Goal: Find specific page/section: Find specific page/section

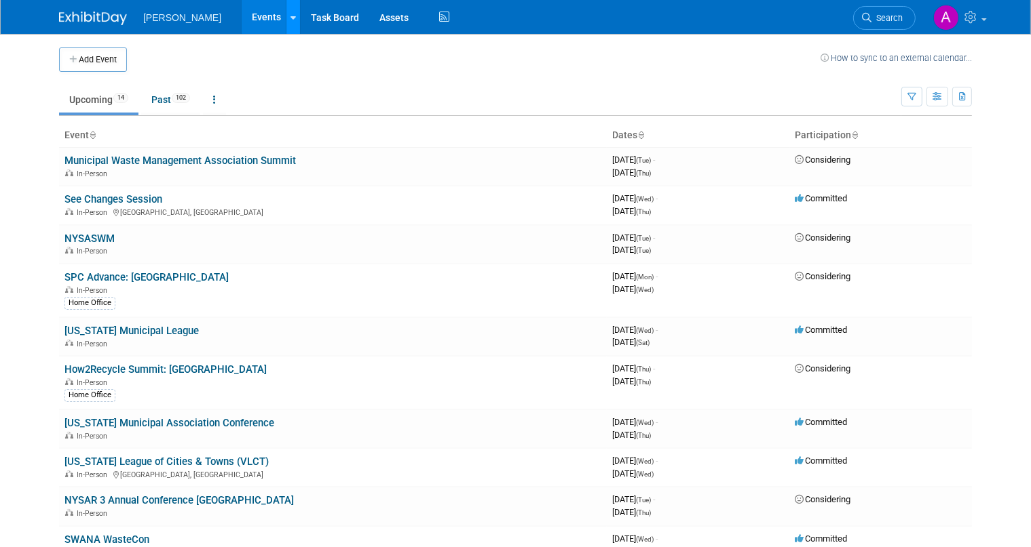
click at [286, 26] on link at bounding box center [293, 17] width 14 height 34
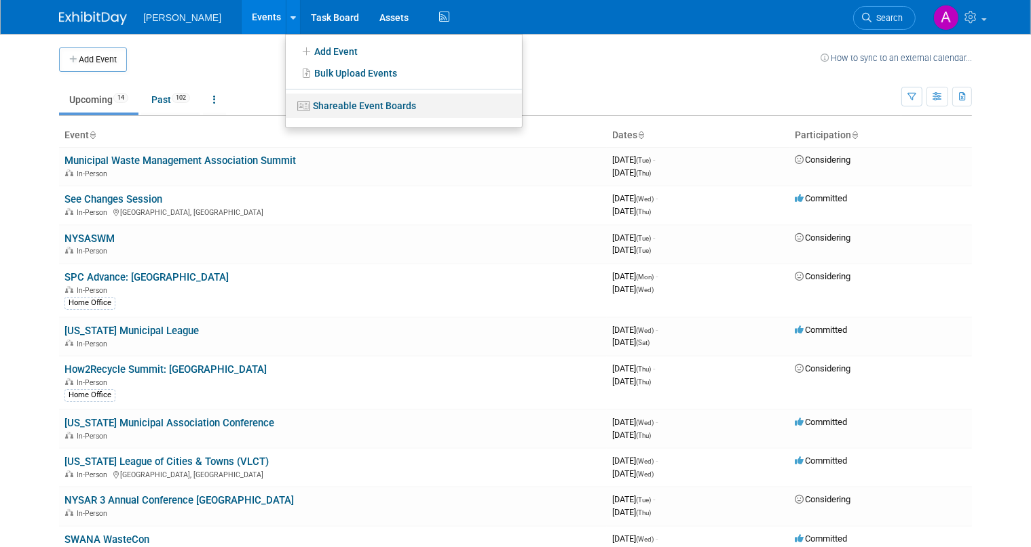
click at [286, 104] on link "Shareable Event Boards" at bounding box center [404, 106] width 236 height 24
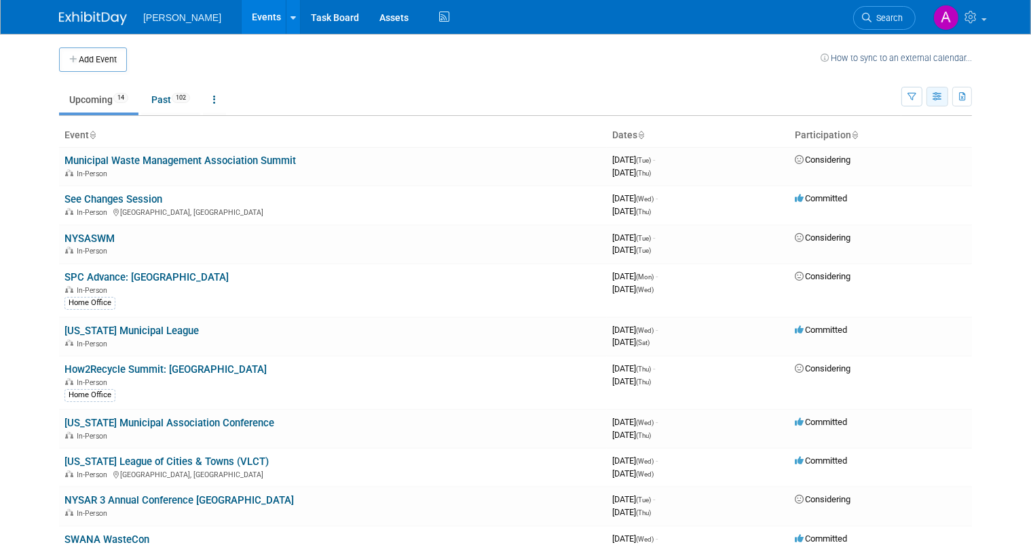
click at [942, 96] on icon "button" at bounding box center [937, 97] width 10 height 9
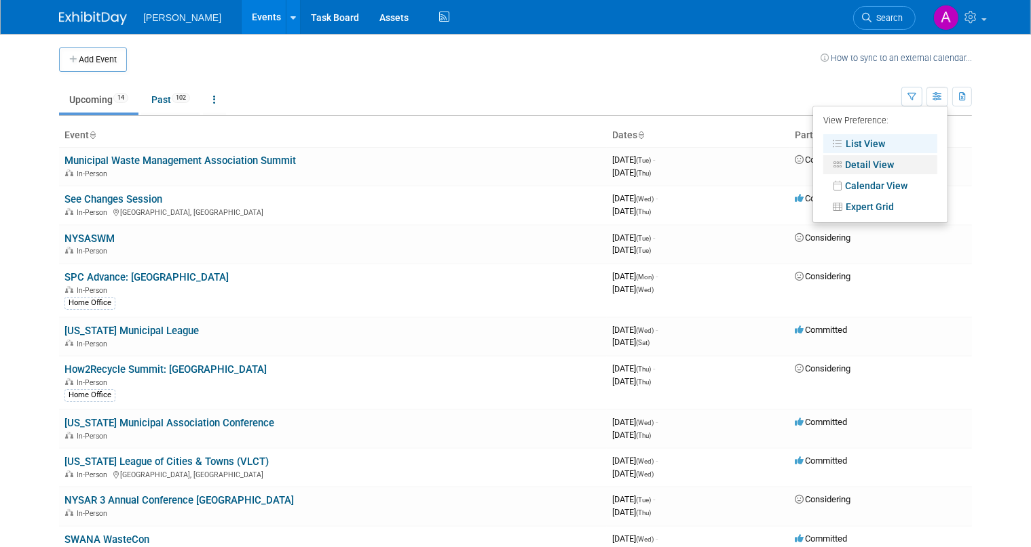
click at [867, 161] on link "Detail View" at bounding box center [880, 164] width 114 height 19
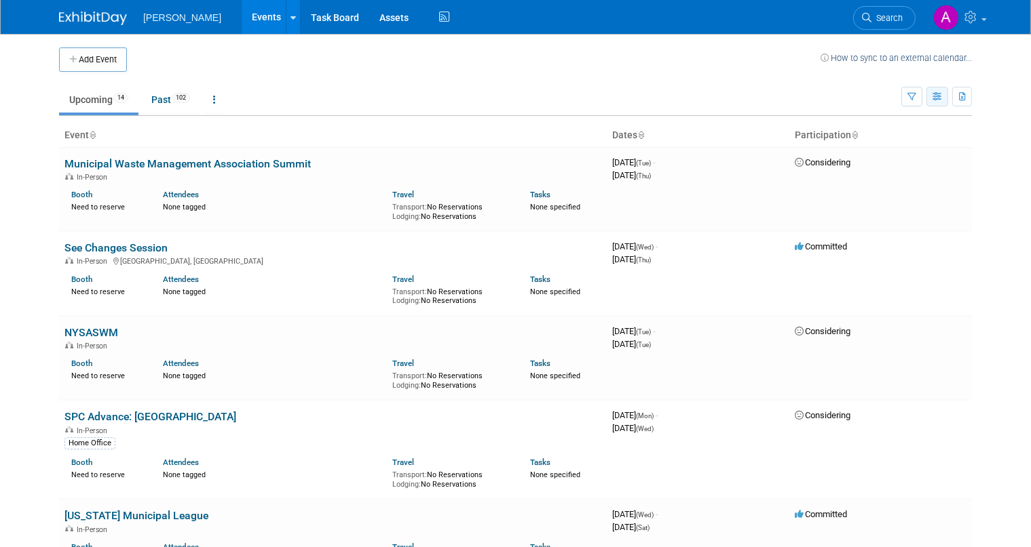
click at [942, 100] on icon "button" at bounding box center [937, 97] width 10 height 9
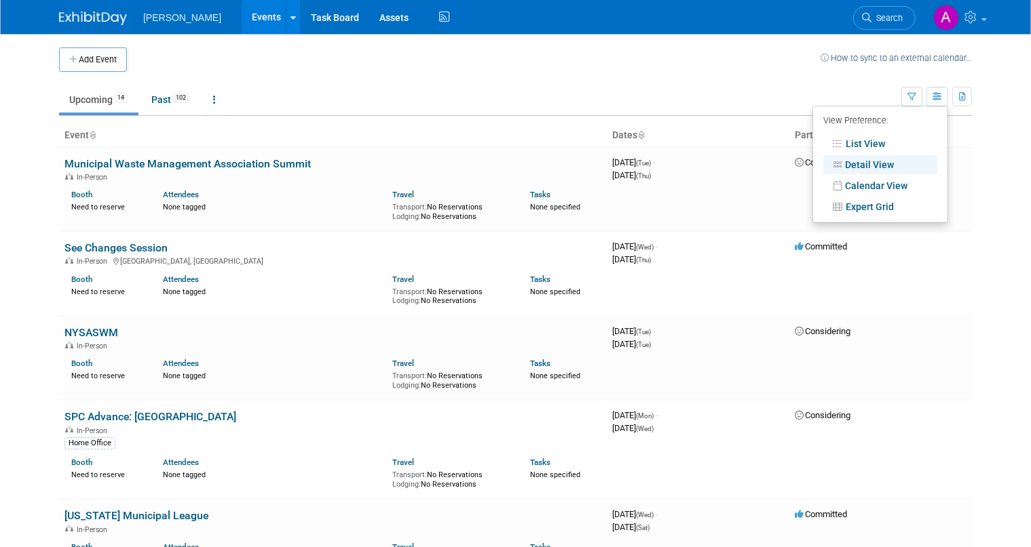
click at [898, 167] on link "Detail View" at bounding box center [880, 164] width 114 height 19
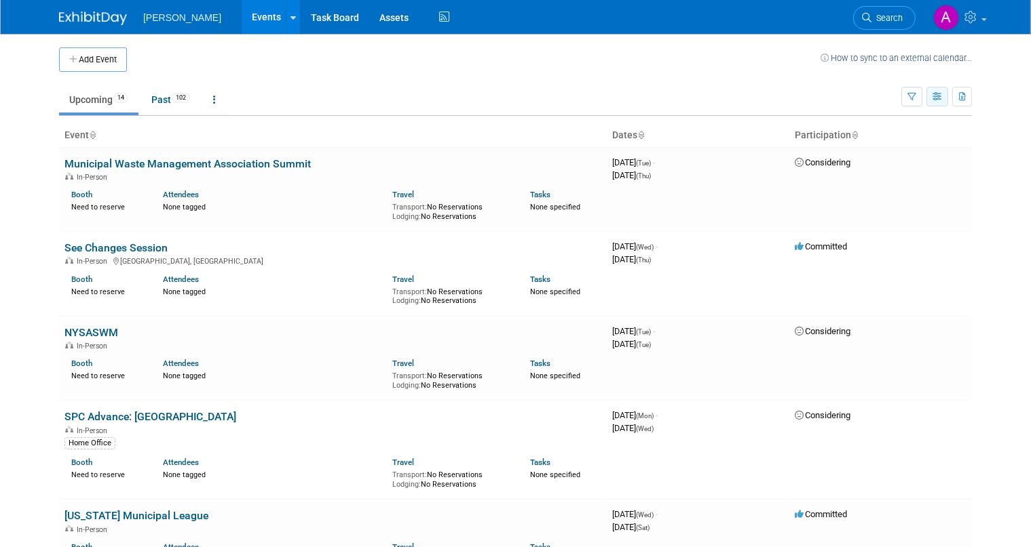
click at [942, 100] on icon "button" at bounding box center [937, 97] width 10 height 9
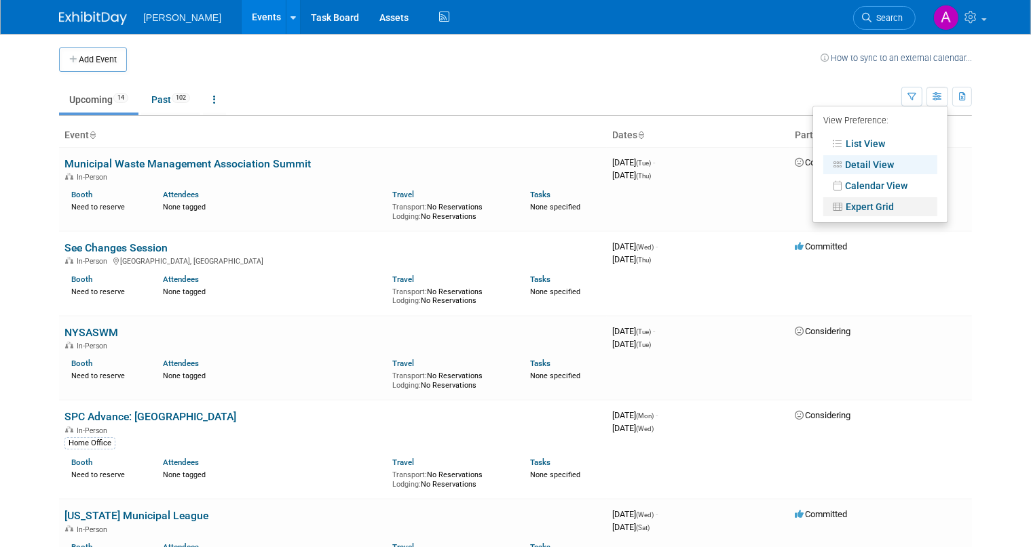
click at [898, 205] on link "Expert Grid" at bounding box center [880, 206] width 114 height 19
